Goal: Task Accomplishment & Management: Complete application form

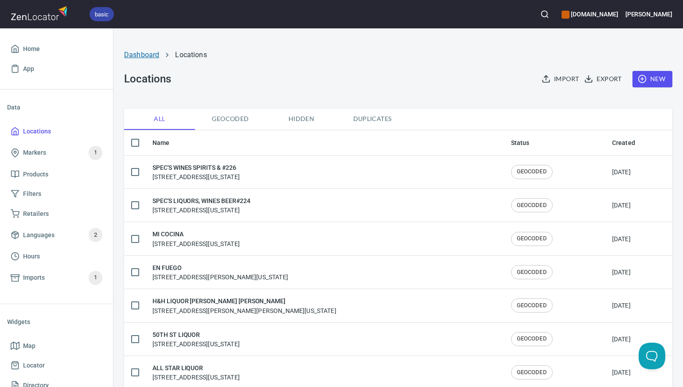
click at [141, 57] on link "Dashboard" at bounding box center [141, 55] width 35 height 8
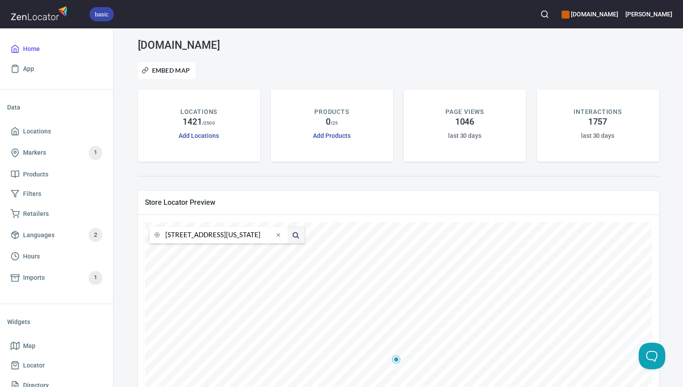
scroll to position [0, 62]
drag, startPoint x: 166, startPoint y: 236, endPoint x: 267, endPoint y: 238, distance: 101.1
click at [267, 238] on input "4351 South Capistrano Drive, Dallas, Texas, United States" at bounding box center [219, 235] width 108 height 17
type input "s"
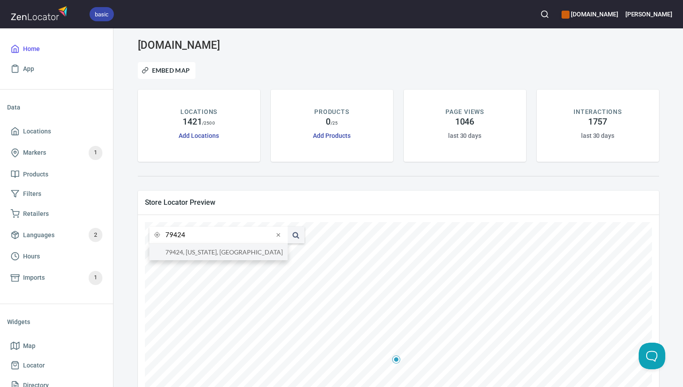
click at [266, 253] on li "79424, Texas, United States" at bounding box center [218, 252] width 138 height 16
type input "79424, Texas, United States"
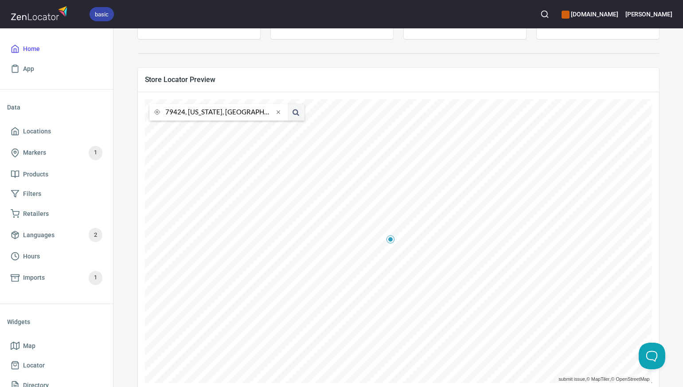
scroll to position [140, 0]
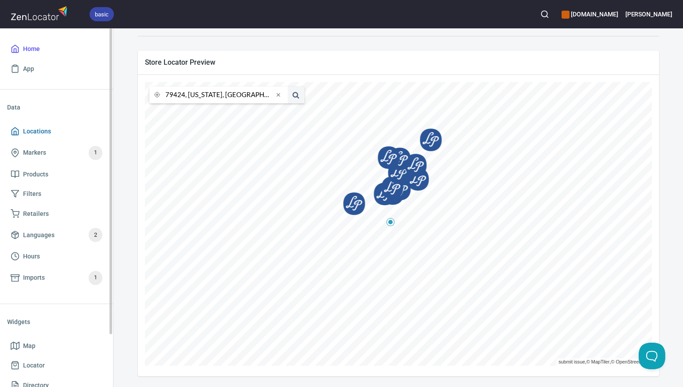
click at [50, 133] on span "Locations" at bounding box center [57, 131] width 92 height 11
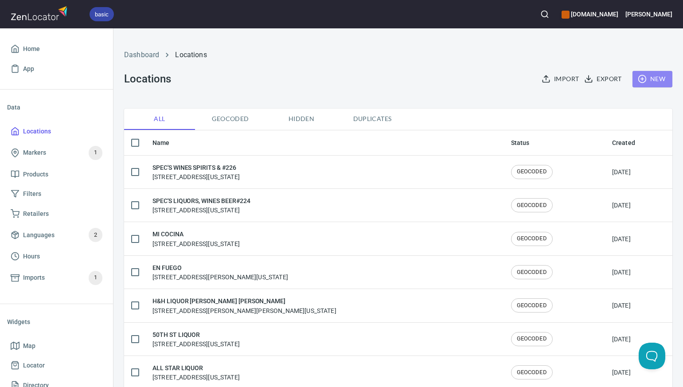
click at [662, 80] on span "New" at bounding box center [653, 79] width 26 height 11
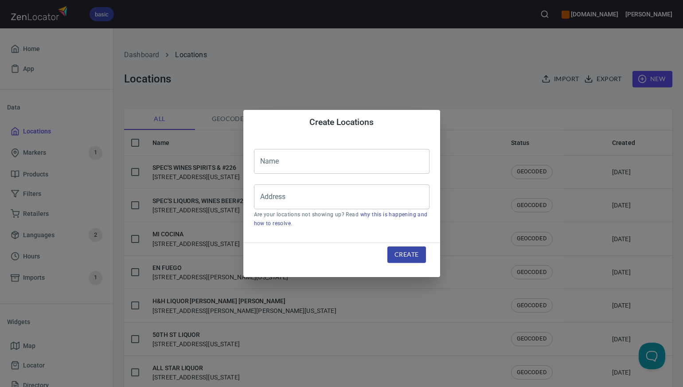
click at [261, 164] on input "text" at bounding box center [342, 161] width 176 height 25
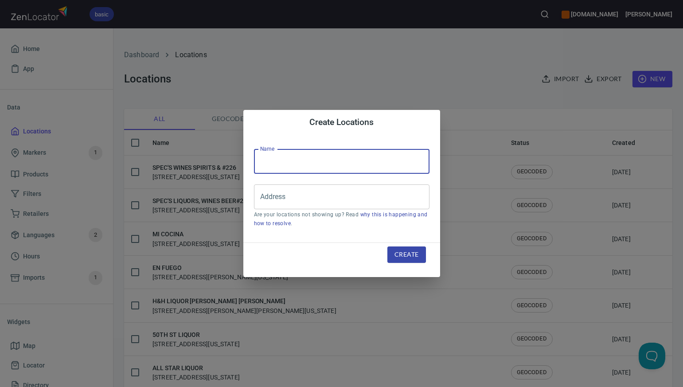
paste input "HOTEL JEROME - EFT"
type input "HOTEL [PERSON_NAME]"
click at [268, 199] on input "Address" at bounding box center [335, 196] width 154 height 17
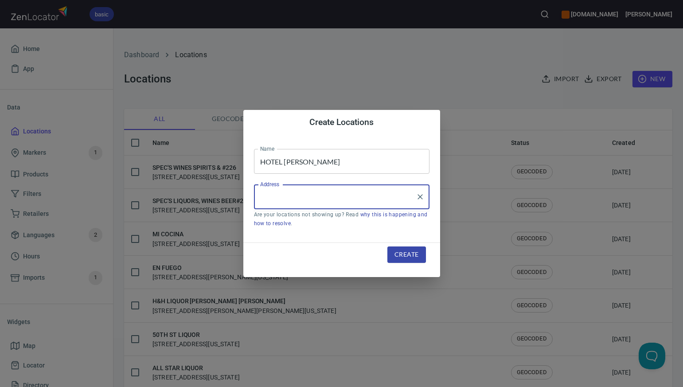
paste input "330 EAST MAIN, , ASPEN, CO81611"
click at [287, 225] on li "[STREET_ADDRESS][US_STATE]" at bounding box center [342, 223] width 176 height 16
type input "[STREET_ADDRESS][US_STATE]"
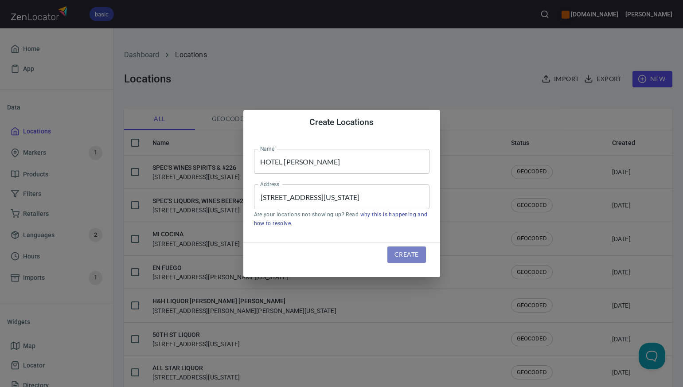
click at [397, 255] on span "Create" at bounding box center [407, 254] width 24 height 11
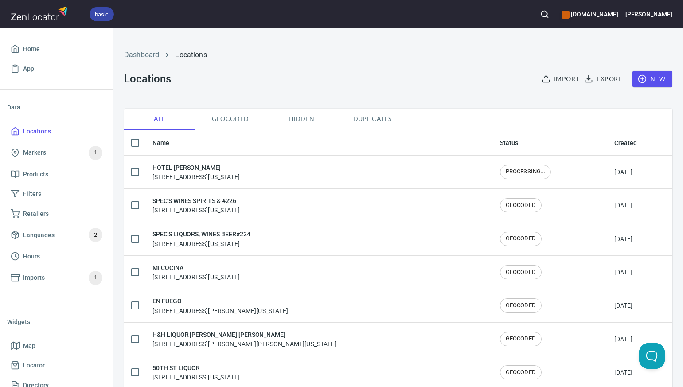
click at [657, 77] on span "New" at bounding box center [653, 79] width 26 height 11
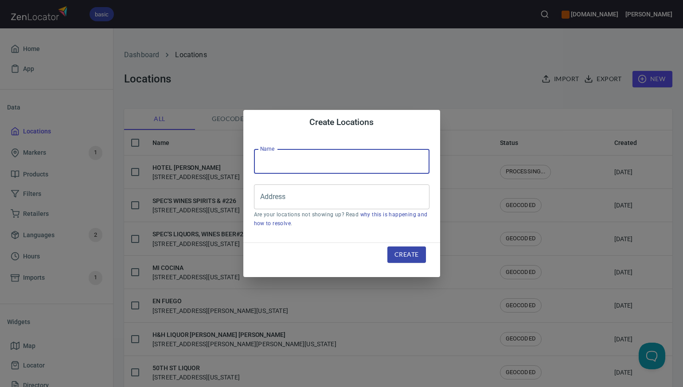
click at [266, 162] on input "text" at bounding box center [342, 161] width 176 height 25
paste input "[PERSON_NAME]"
type input "[PERSON_NAME]"
click at [268, 196] on input "Address" at bounding box center [335, 196] width 154 height 17
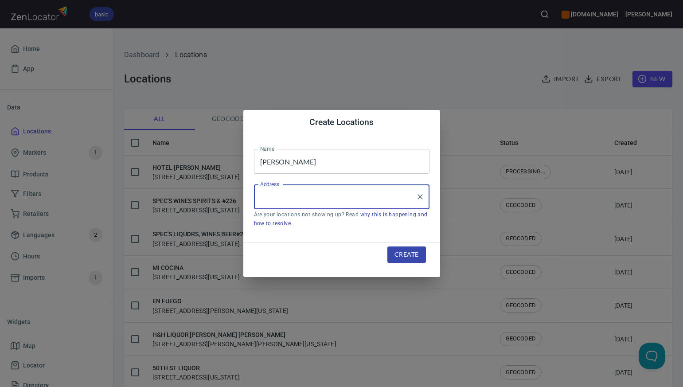
paste input "4321 WOODROW RD STE 4, , LUBBOCK, TX79424"
click at [390, 197] on input "4321 WOODROW RD STE 4, , LUBBOCK, TX79424" at bounding box center [335, 196] width 154 height 17
click at [340, 198] on input "4321 WOODROW RD STE 4, , LUBBOCK, TX 79424" at bounding box center [335, 196] width 154 height 17
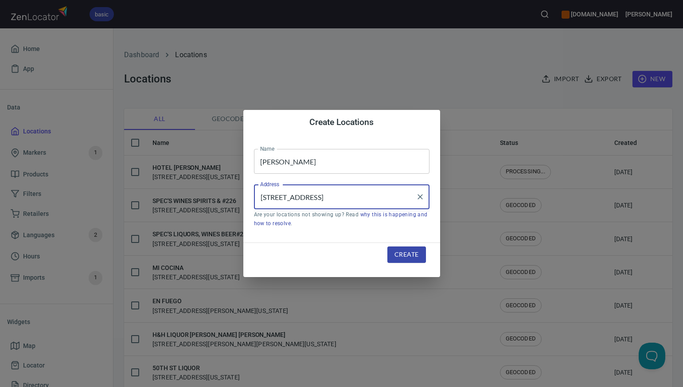
click at [321, 196] on input "4321 WOODROW Rd, LUBBOCK, TX 79424" at bounding box center [335, 196] width 154 height 17
click at [357, 199] on input "4321 Woodrow Rd, LUBBOCK, TX 79424" at bounding box center [335, 196] width 154 height 17
type input "[STREET_ADDRESS]"
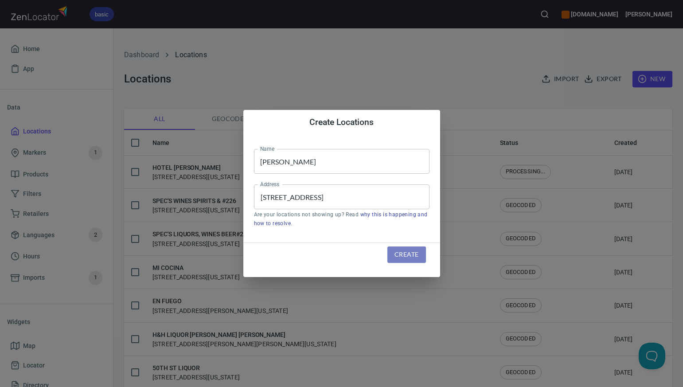
click at [406, 256] on span "Create" at bounding box center [407, 254] width 24 height 11
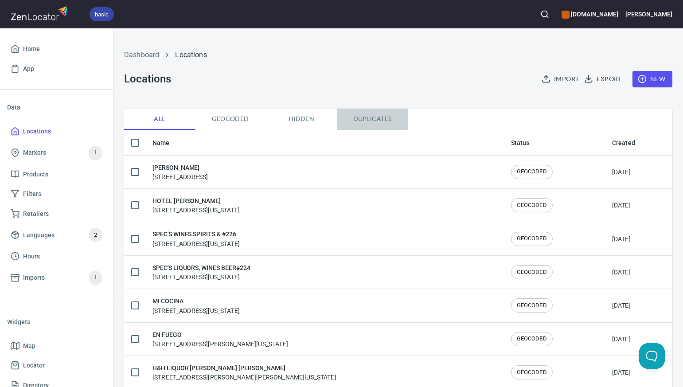
click at [375, 120] on span "Duplicates" at bounding box center [372, 118] width 60 height 11
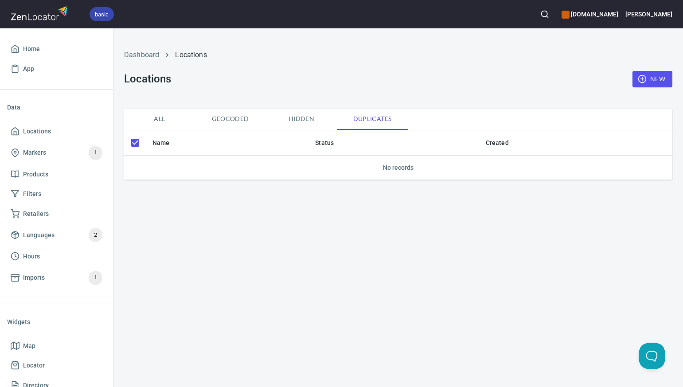
checkbox input "false"
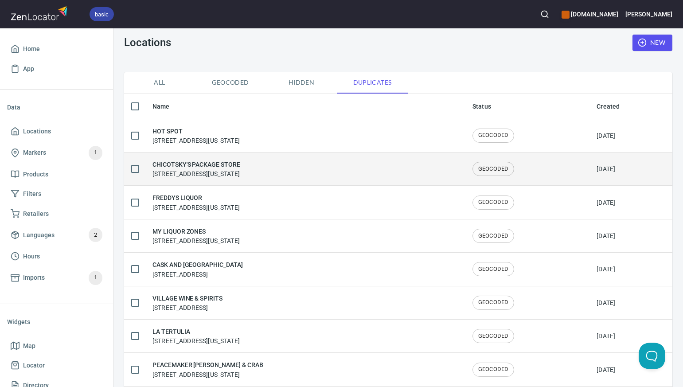
scroll to position [24, 0]
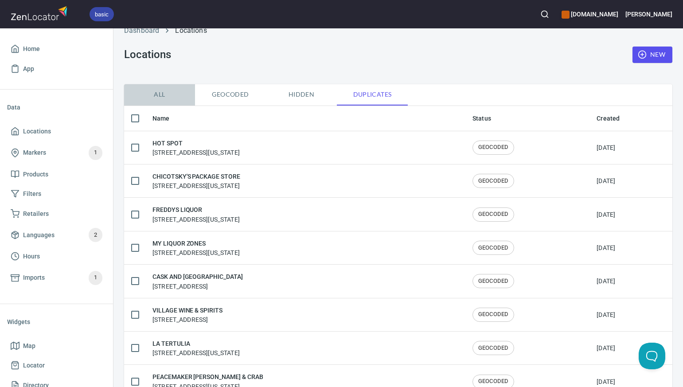
click at [159, 95] on span "All" at bounding box center [159, 94] width 60 height 11
